Goal: Task Accomplishment & Management: Manage account settings

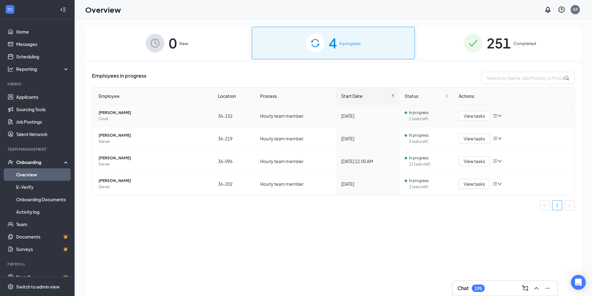
click at [501, 115] on icon "down" at bounding box center [500, 116] width 4 height 4
click at [468, 116] on span "View tasks" at bounding box center [474, 116] width 21 height 7
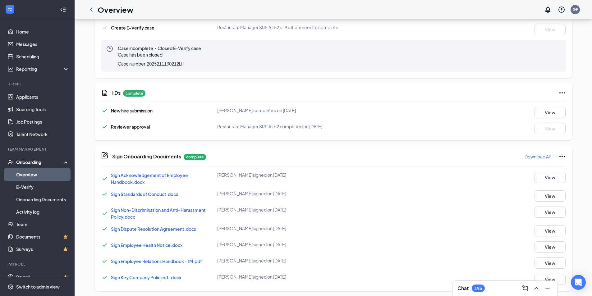
scroll to position [372, 0]
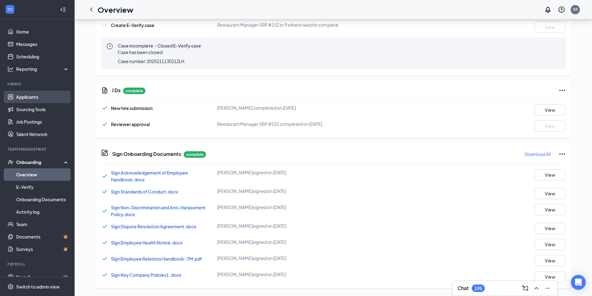
click at [28, 96] on link "Applicants" at bounding box center [42, 97] width 53 height 12
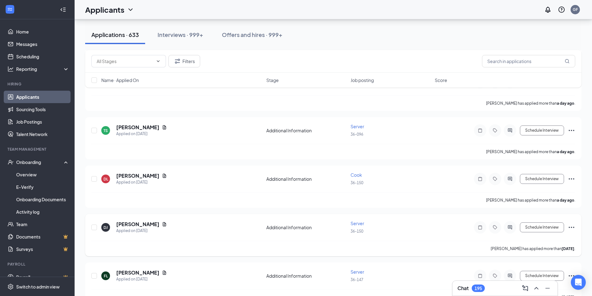
scroll to position [1368, 0]
click at [397, 177] on div "Cook" at bounding box center [391, 174] width 81 height 6
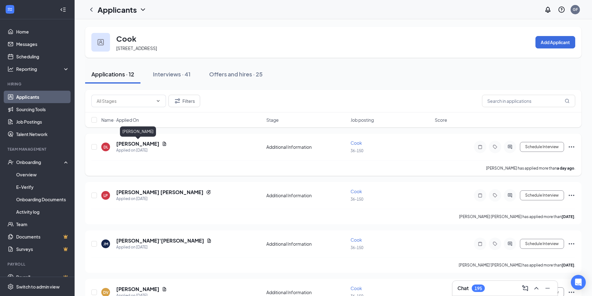
click at [128, 141] on h5 "[PERSON_NAME]" at bounding box center [137, 144] width 43 height 7
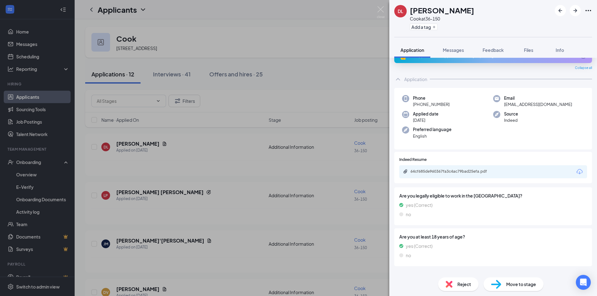
scroll to position [22, 0]
